Goal: Answer question/provide support: Share knowledge or assist other users

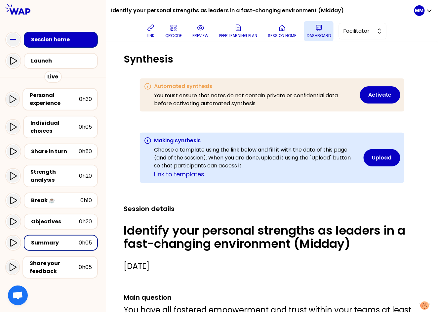
scroll to position [362, 0]
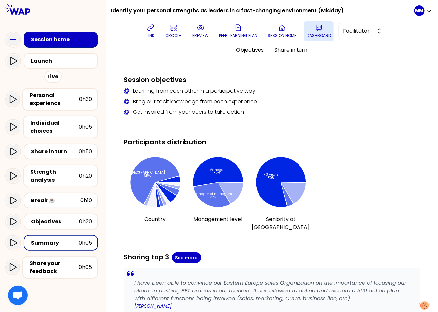
click at [323, 28] on icon at bounding box center [319, 28] width 8 height 8
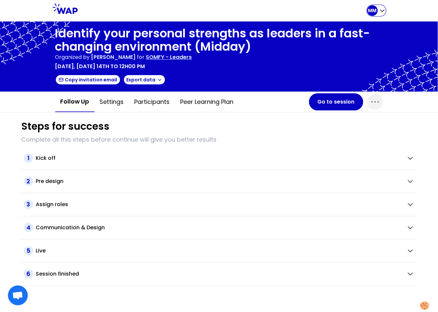
drag, startPoint x: 373, startPoint y: 10, endPoint x: 370, endPoint y: 17, distance: 7.4
click at [373, 10] on p "MM" at bounding box center [372, 10] width 9 height 7
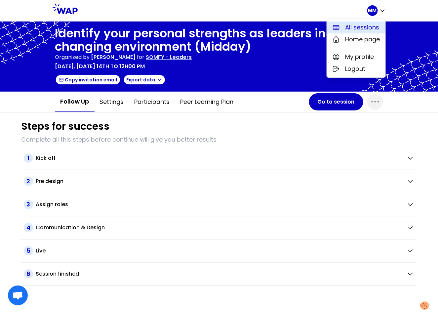
click at [362, 25] on span "All sessions" at bounding box center [362, 27] width 34 height 9
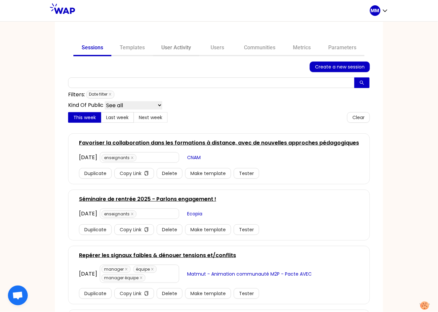
drag, startPoint x: 184, startPoint y: 48, endPoint x: 187, endPoint y: 52, distance: 5.2
click at [184, 48] on link "User Activity" at bounding box center [176, 48] width 46 height 16
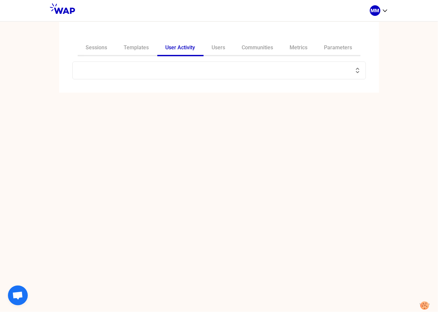
click at [195, 69] on input "text" at bounding box center [215, 70] width 277 height 9
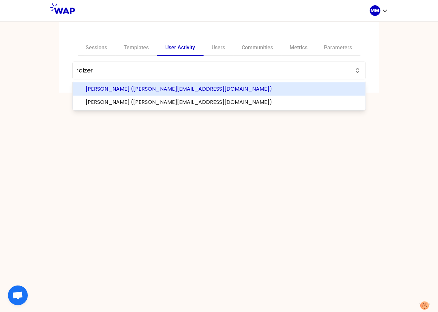
click at [201, 91] on span "Eric RAIZER (eric.raizer@thalesgroup.com)" at bounding box center [223, 89] width 274 height 8
type input "Eric RAIZER (eric.raizer@thalesgroup.com)"
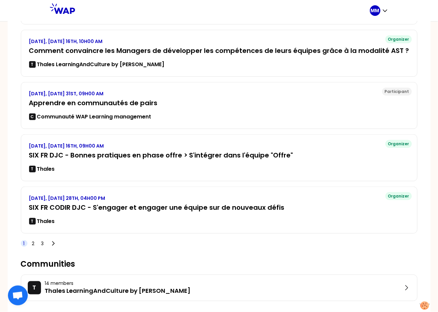
scroll to position [131, 0]
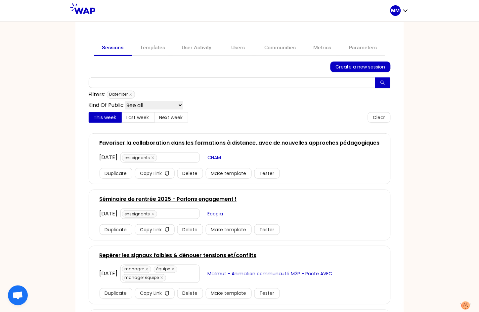
drag, startPoint x: 276, startPoint y: 49, endPoint x: 268, endPoint y: 56, distance: 11.0
click at [276, 49] on link "Communities" at bounding box center [280, 48] width 48 height 16
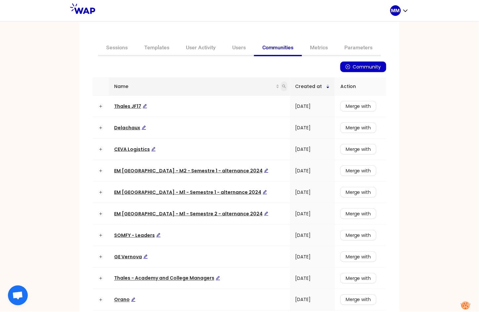
click at [282, 87] on icon "search" at bounding box center [284, 86] width 4 height 4
type input "hod"
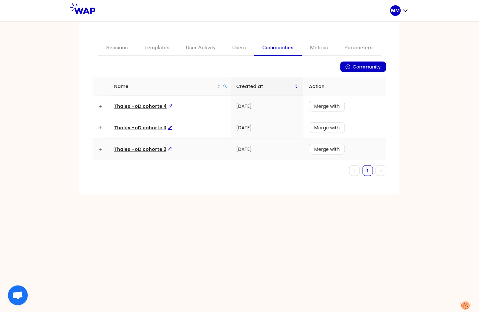
click at [152, 150] on span "Thales HoD cohorte 2" at bounding box center [143, 149] width 58 height 7
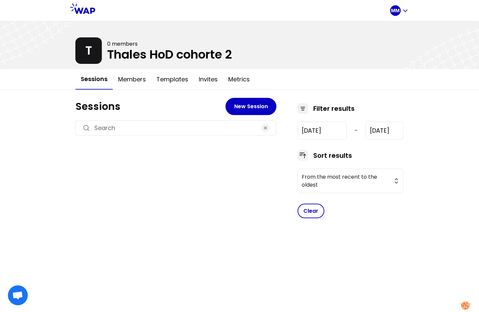
type input "[DATE]"
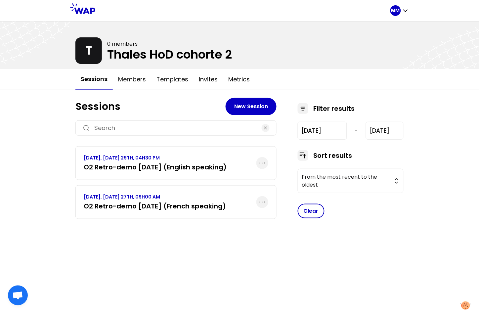
click at [186, 162] on h3 "O2 Retro-demo [DATE] (English speaking)" at bounding box center [155, 166] width 143 height 9
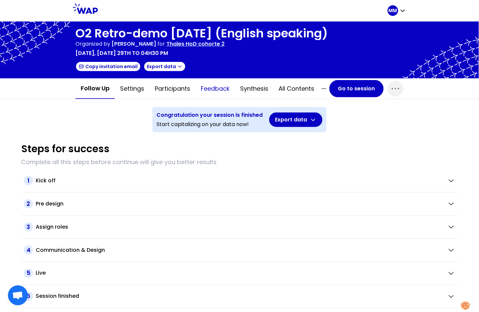
click at [217, 88] on button "Feedback" at bounding box center [214, 89] width 39 height 20
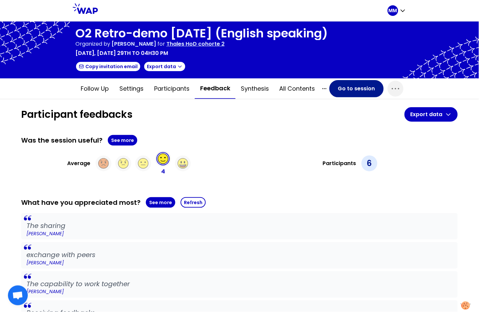
click at [347, 89] on button "Go to session" at bounding box center [356, 88] width 54 height 17
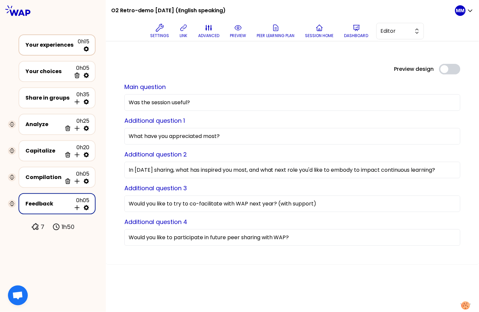
click at [51, 49] on div "Your experiences 0h15" at bounding box center [56, 45] width 65 height 15
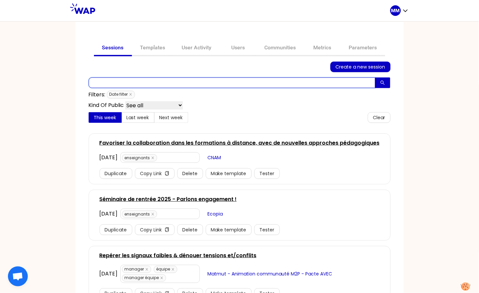
click at [134, 81] on input "text" at bounding box center [232, 82] width 287 height 11
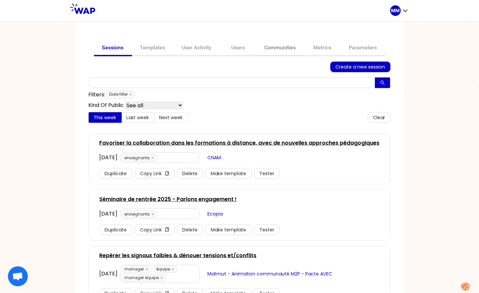
drag, startPoint x: 283, startPoint y: 48, endPoint x: 280, endPoint y: 48, distance: 3.7
click at [283, 48] on link "Communities" at bounding box center [280, 48] width 48 height 16
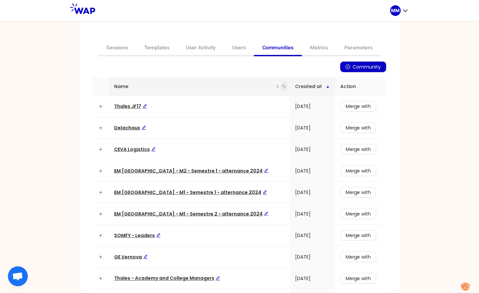
click at [281, 86] on span at bounding box center [284, 86] width 7 height 10
type input "emlyon"
